Goal: Task Accomplishment & Management: Manage account settings

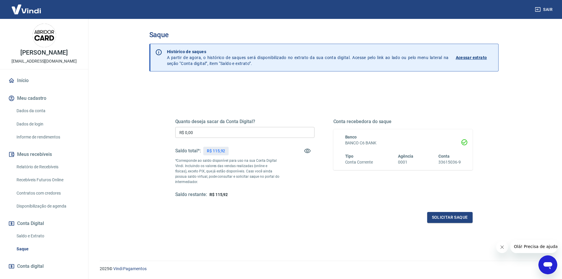
click at [197, 129] on input "R$ 0,00" at bounding box center [244, 132] width 139 height 11
type input "R$ 115,92"
click at [453, 211] on div "Quanto deseja sacar da Conta Digital? R$ 115,92 ​ Saldo total*: R$ 115,92 *Corr…" at bounding box center [324, 164] width 298 height 118
click at [453, 214] on button "Solicitar saque" at bounding box center [450, 217] width 45 height 11
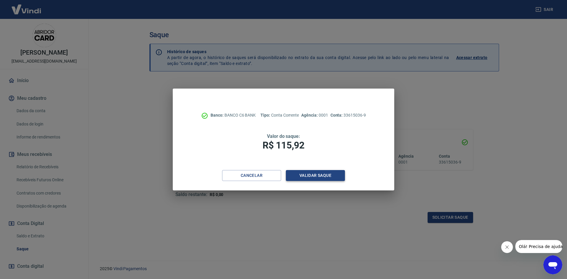
click at [311, 170] on button "Validar saque" at bounding box center [315, 175] width 59 height 11
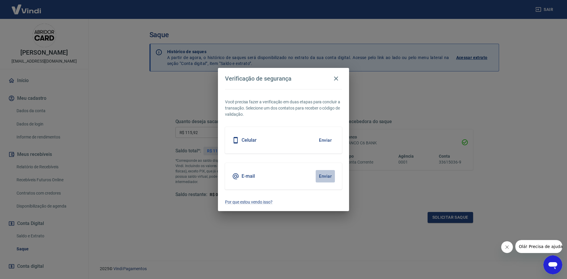
click at [328, 178] on button "Enviar" at bounding box center [325, 176] width 19 height 12
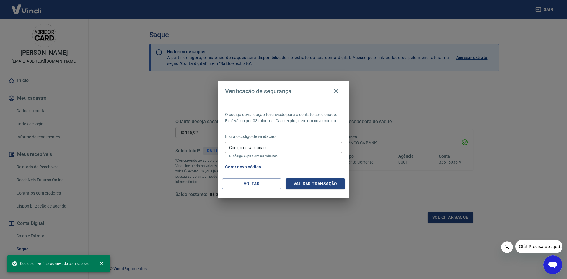
click at [247, 147] on input "Código de validação" at bounding box center [283, 147] width 117 height 11
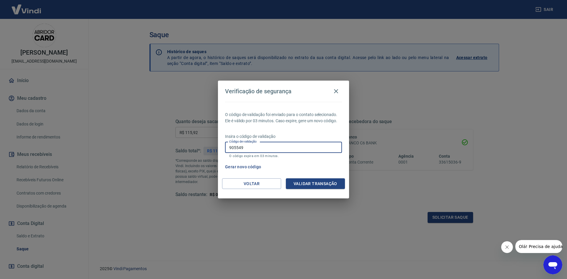
type input "905549"
click at [302, 187] on button "Validar transação" at bounding box center [315, 183] width 59 height 11
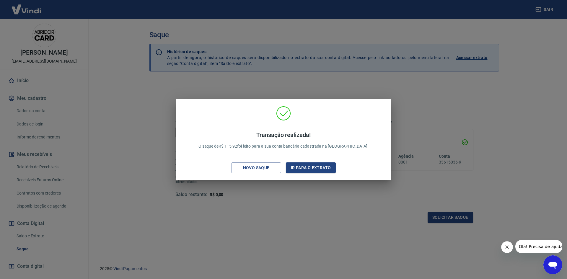
click at [264, 52] on div "Transação realizada! O saque de R$ 115,92 foi feito para a sua conta bancária c…" at bounding box center [283, 139] width 567 height 279
